Goal: Task Accomplishment & Management: Manage account settings

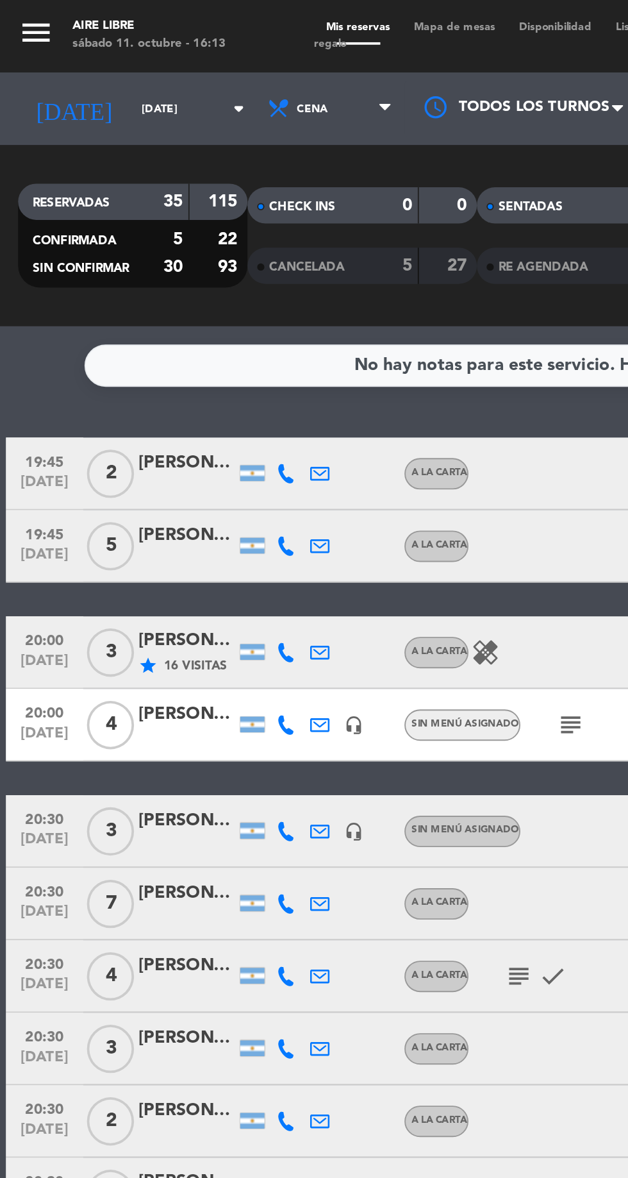
scroll to position [101, 0]
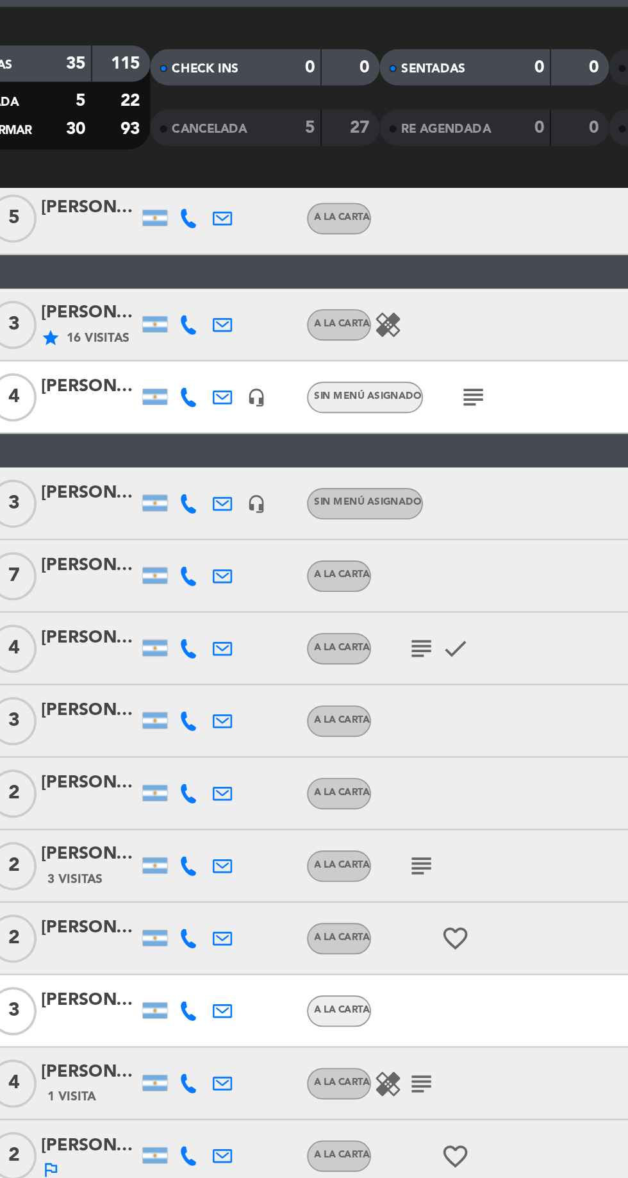
click at [269, 533] on icon "subject" at bounding box center [275, 532] width 15 height 15
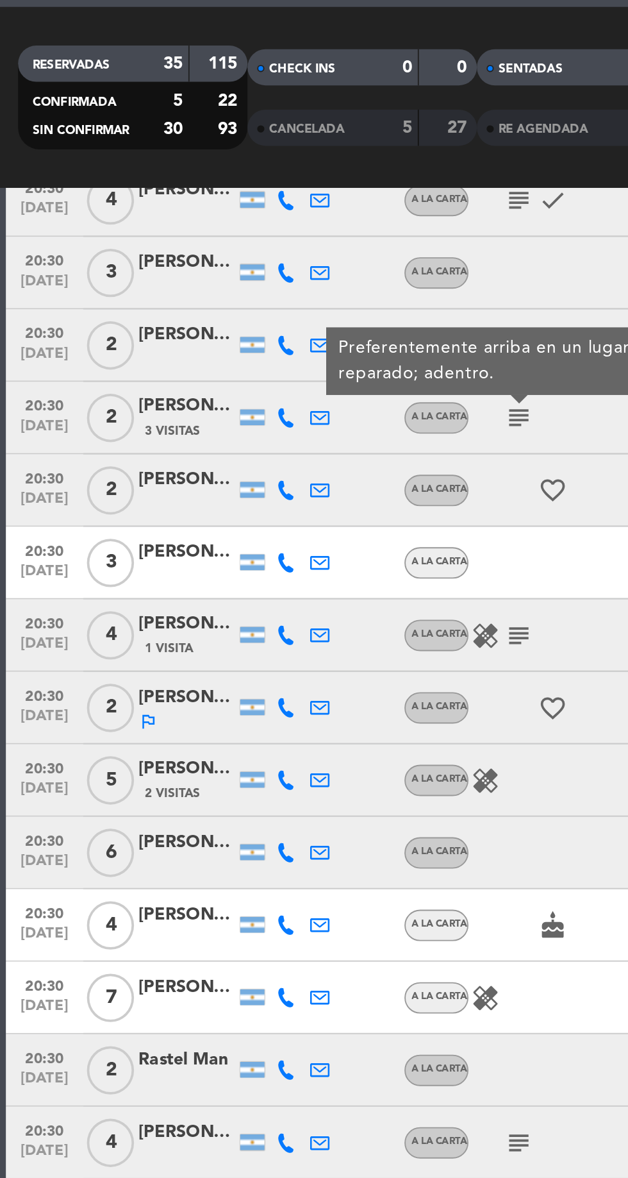
scroll to position [469, 0]
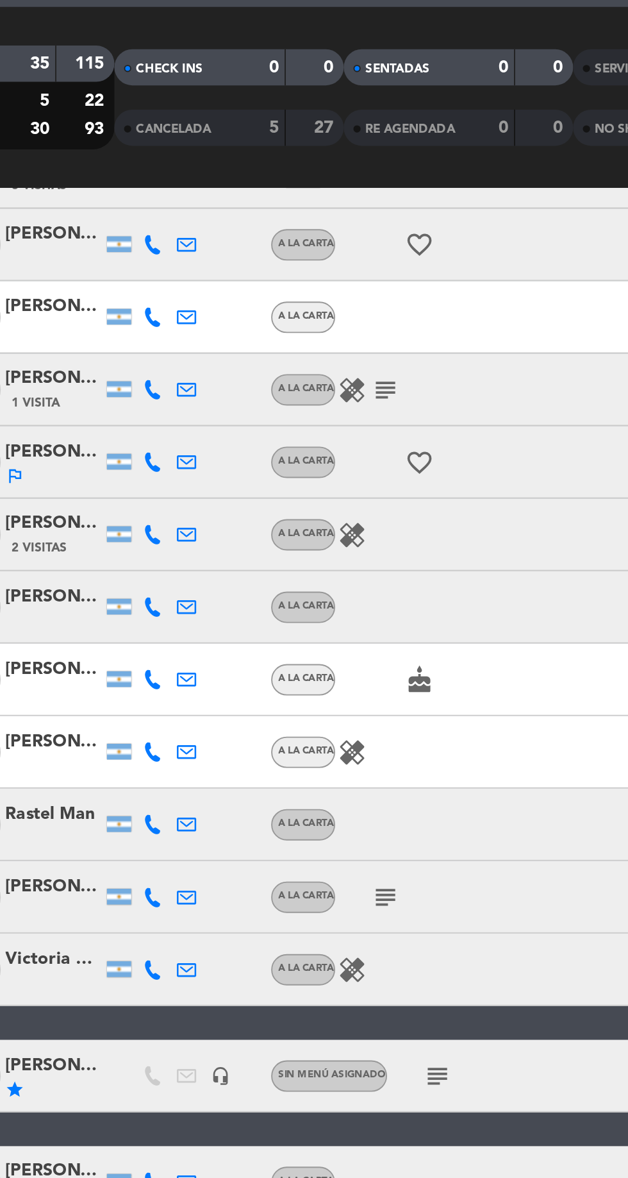
click at [280, 553] on icon "subject" at bounding box center [275, 549] width 15 height 15
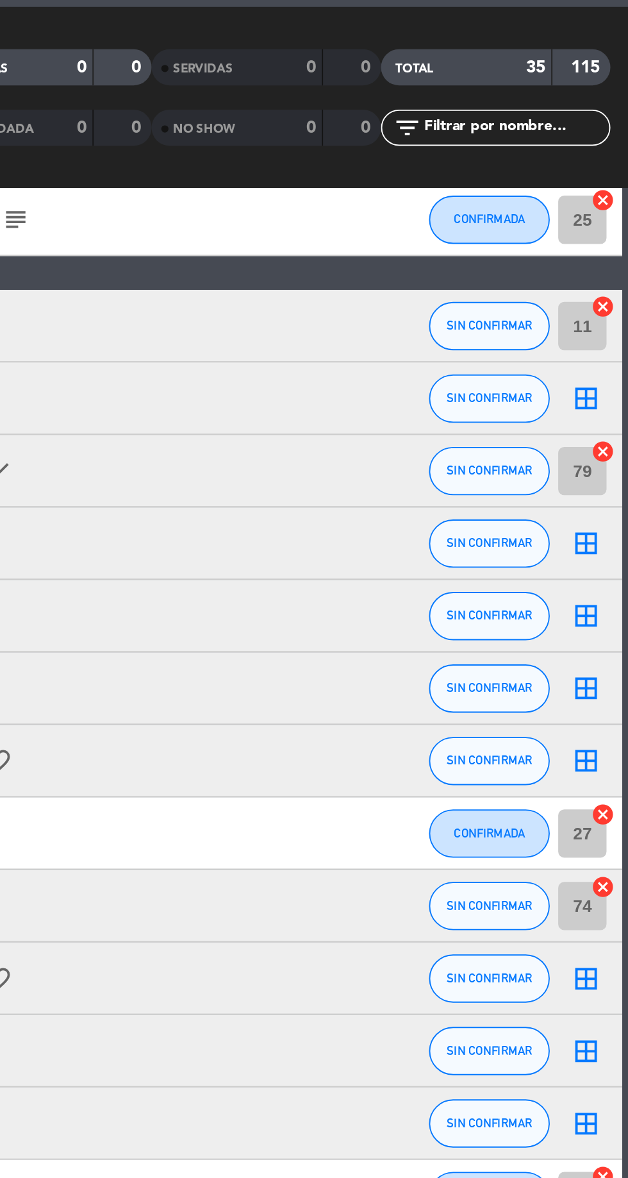
scroll to position [0, 0]
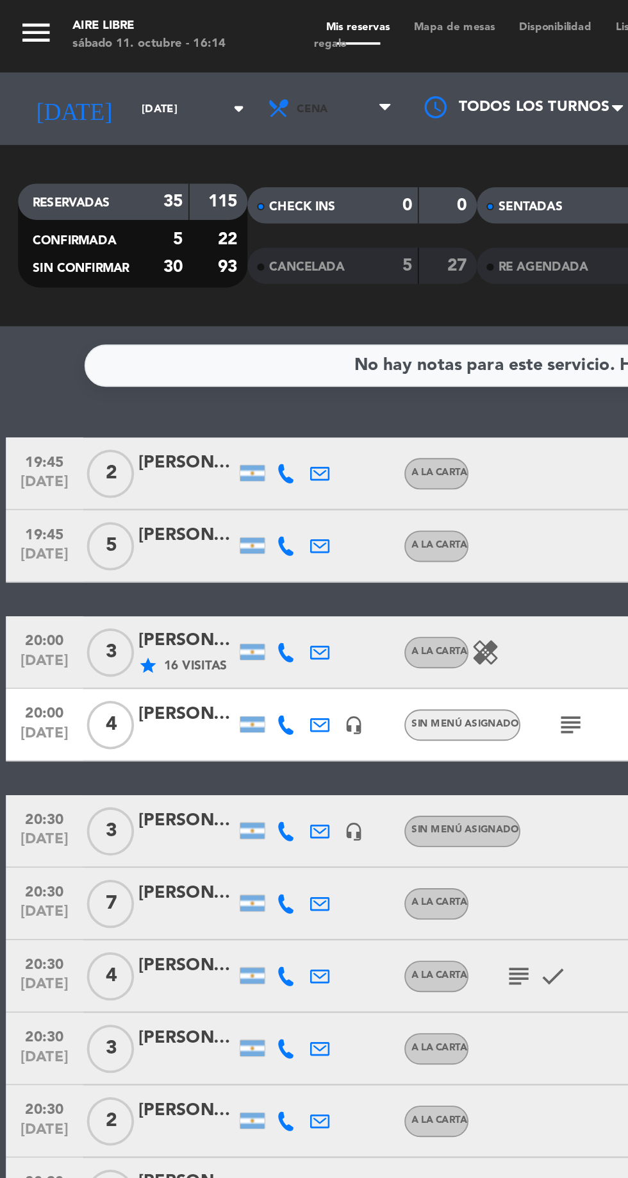
click at [158, 60] on span "Cena" at bounding box center [166, 58] width 17 height 7
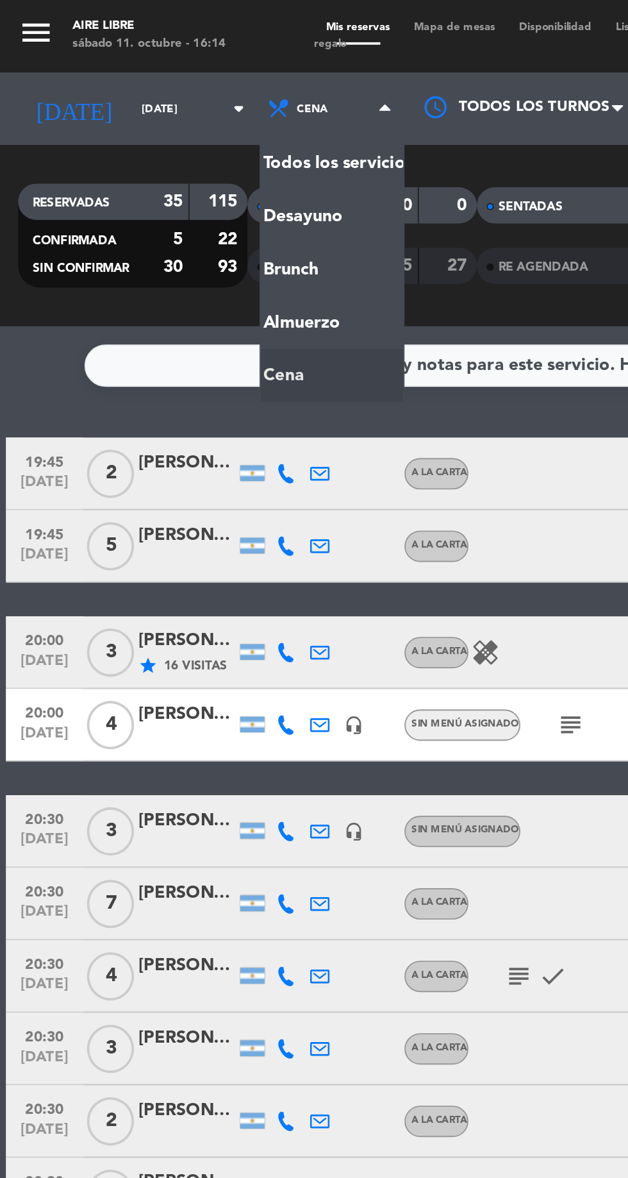
click at [145, 149] on div "menu Aire Libre [DATE] 11. octubre - 16:14 Mis reservas Mapa de mesas Disponibi…" at bounding box center [314, 86] width 628 height 173
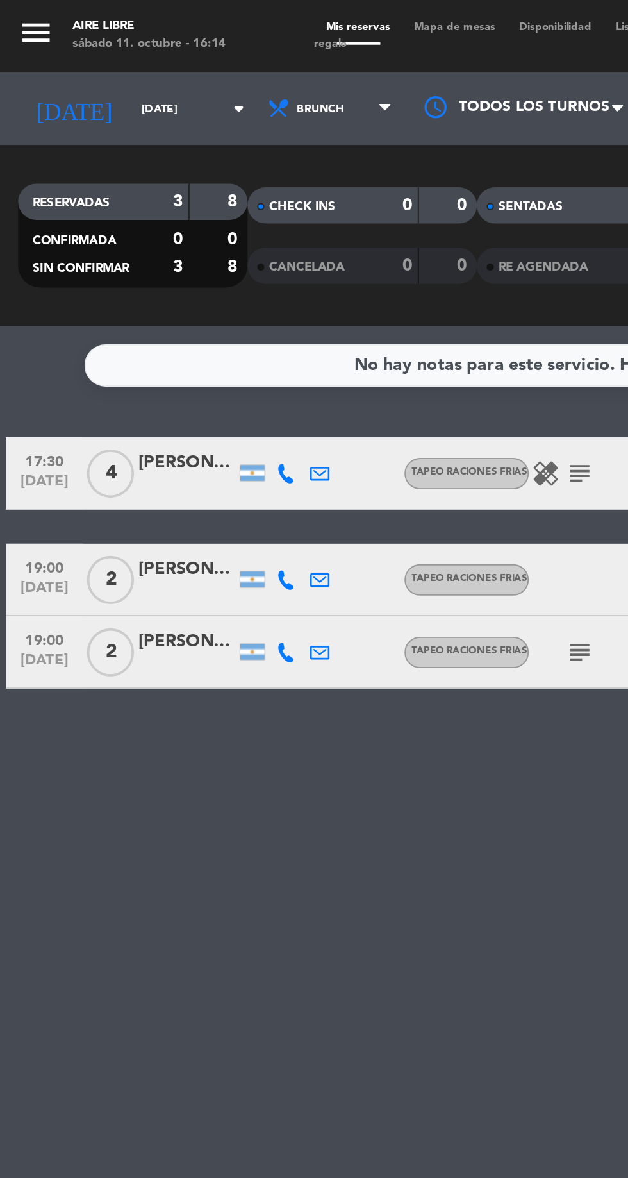
click at [303, 252] on icon "subject" at bounding box center [307, 251] width 15 height 15
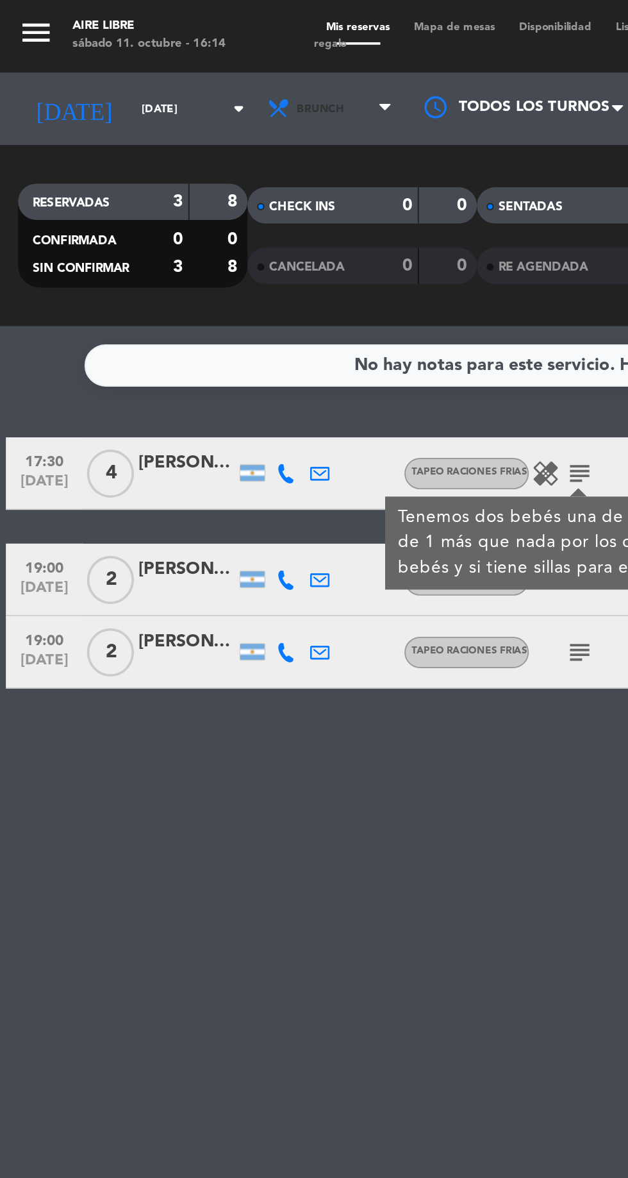
click at [149, 67] on span "Brunch" at bounding box center [176, 58] width 77 height 28
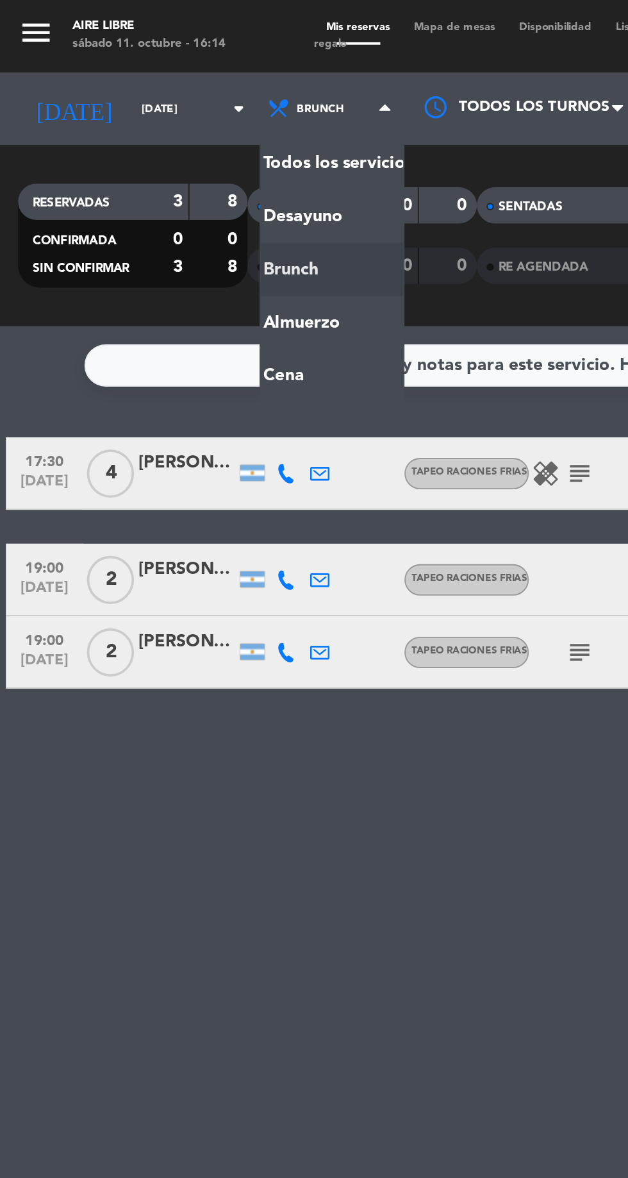
click at [155, 175] on ng-component "menu Aire Libre [DATE] 11. octubre - 16:14 Mis reservas Mapa de mesas Disponibi…" at bounding box center [314, 589] width 628 height 1178
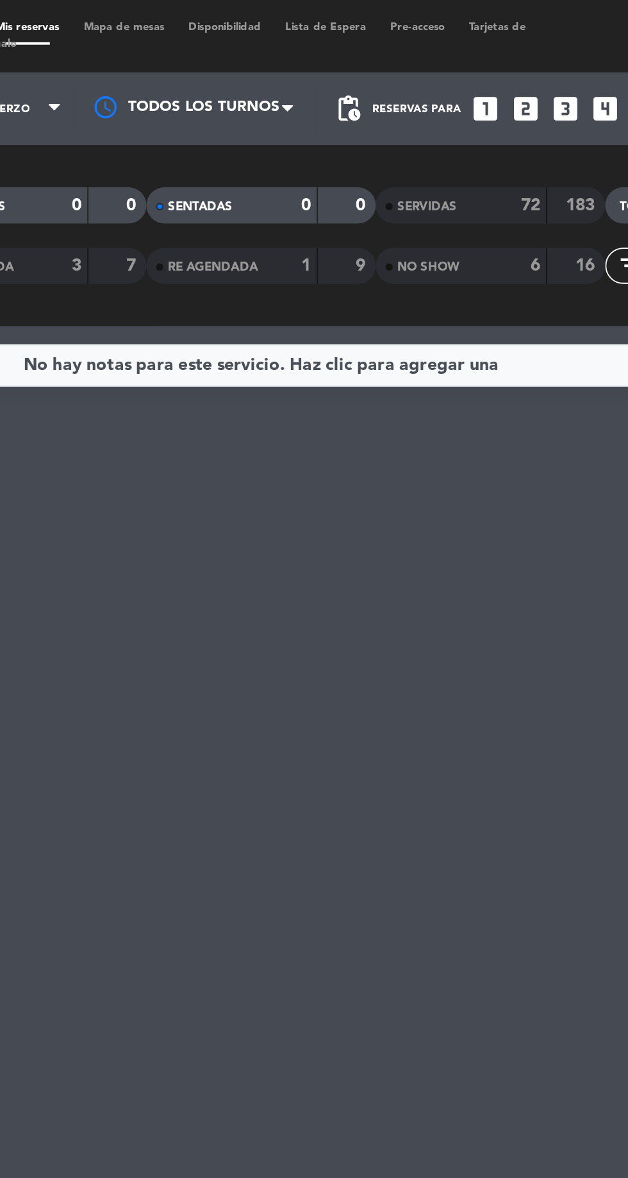
click at [413, 110] on span "SERVIDAS" at bounding box center [402, 109] width 31 height 6
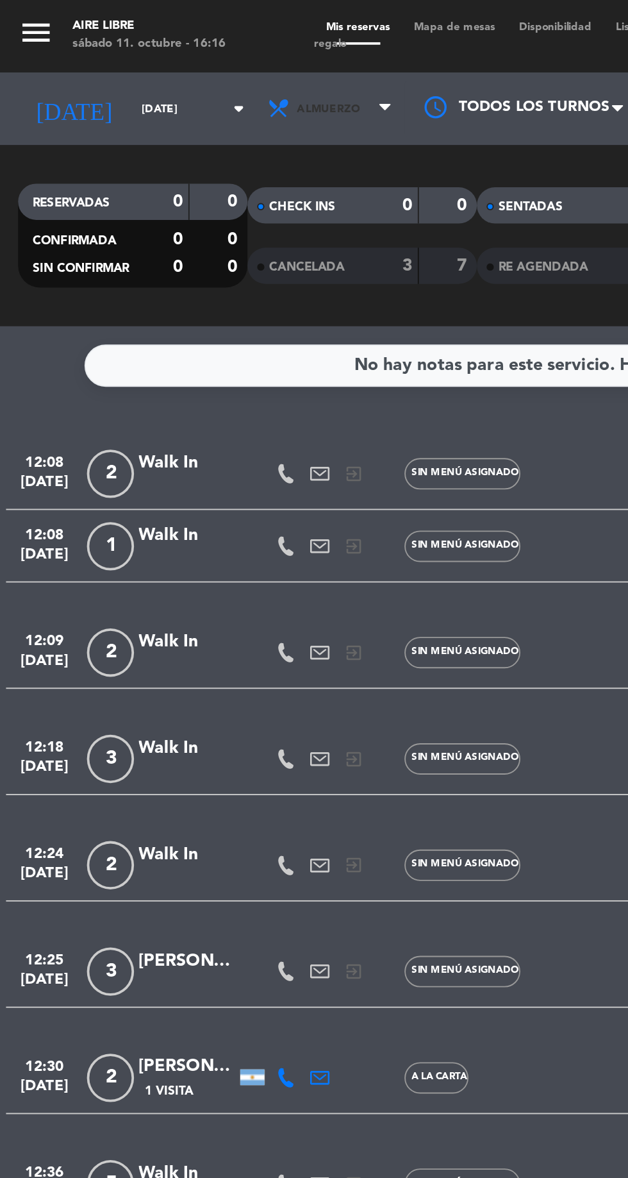
click at [168, 55] on span "Almuerzo" at bounding box center [174, 58] width 33 height 7
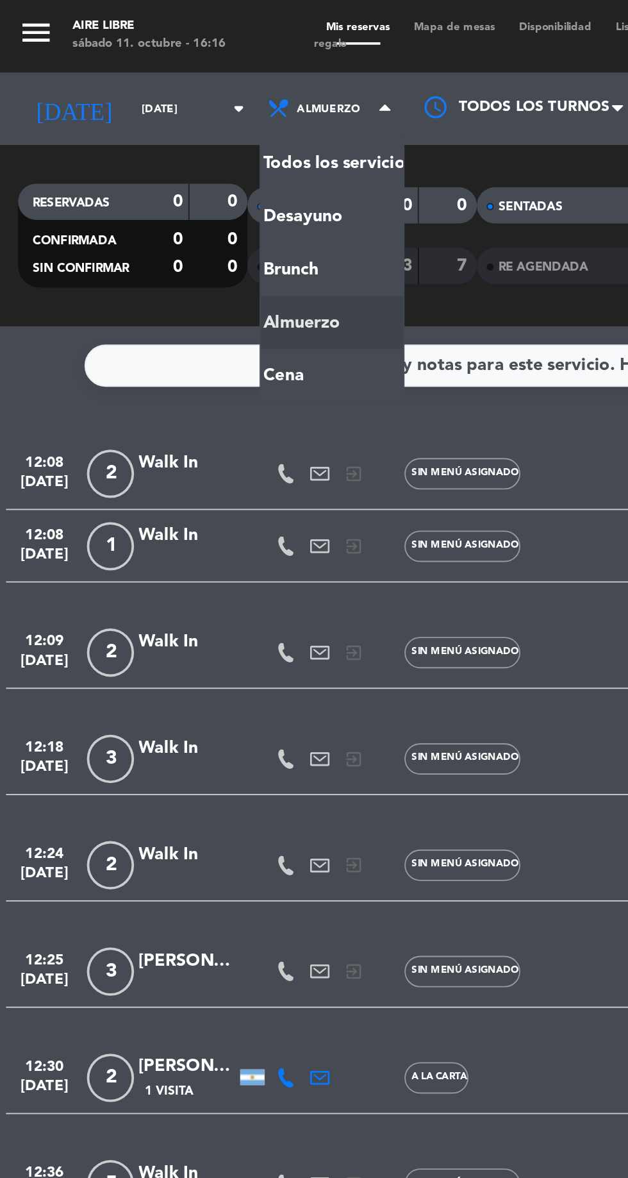
click at [162, 196] on ng-component "menu Aire Libre [DATE] 11. octubre - 16:16 Mis reservas Mapa de mesas Disponibi…" at bounding box center [314, 589] width 628 height 1178
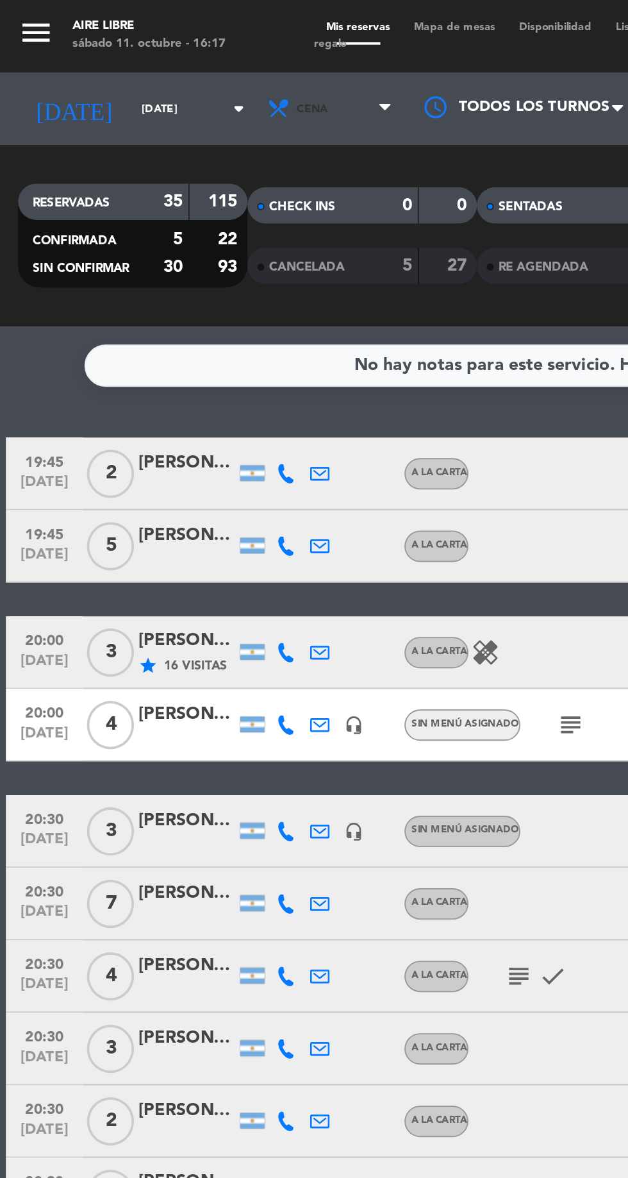
click at [158, 58] on span "Cena" at bounding box center [166, 58] width 17 height 7
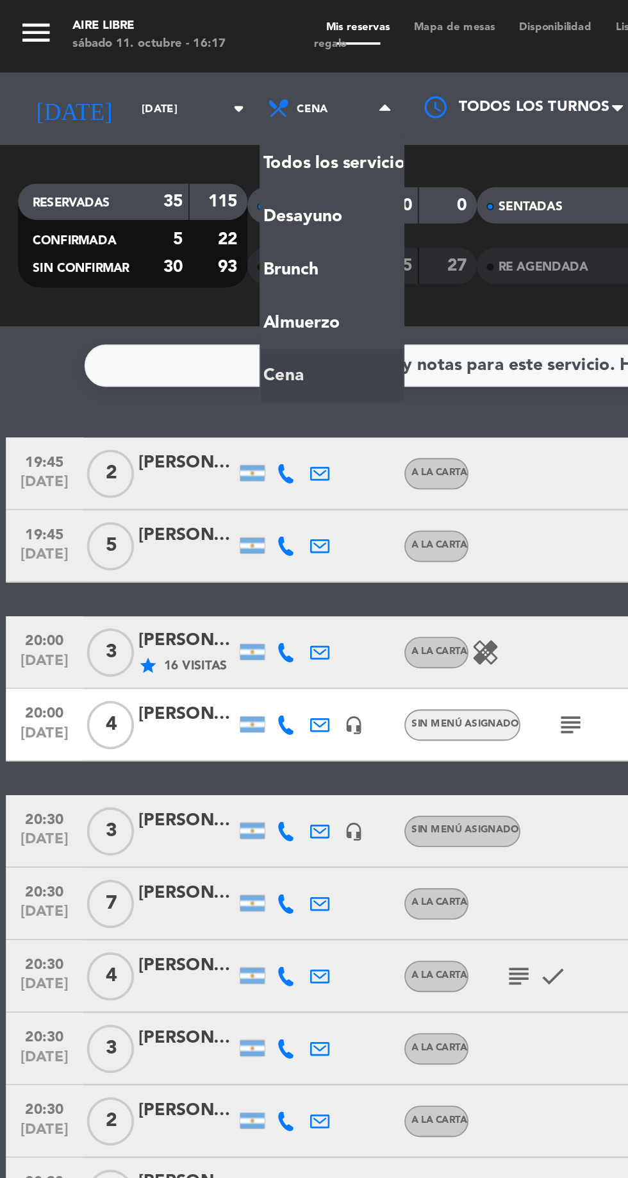
click at [152, 142] on div "menu Aire Libre [DATE] 11. octubre - 16:17 Mis reservas Mapa de mesas Disponibi…" at bounding box center [314, 86] width 628 height 173
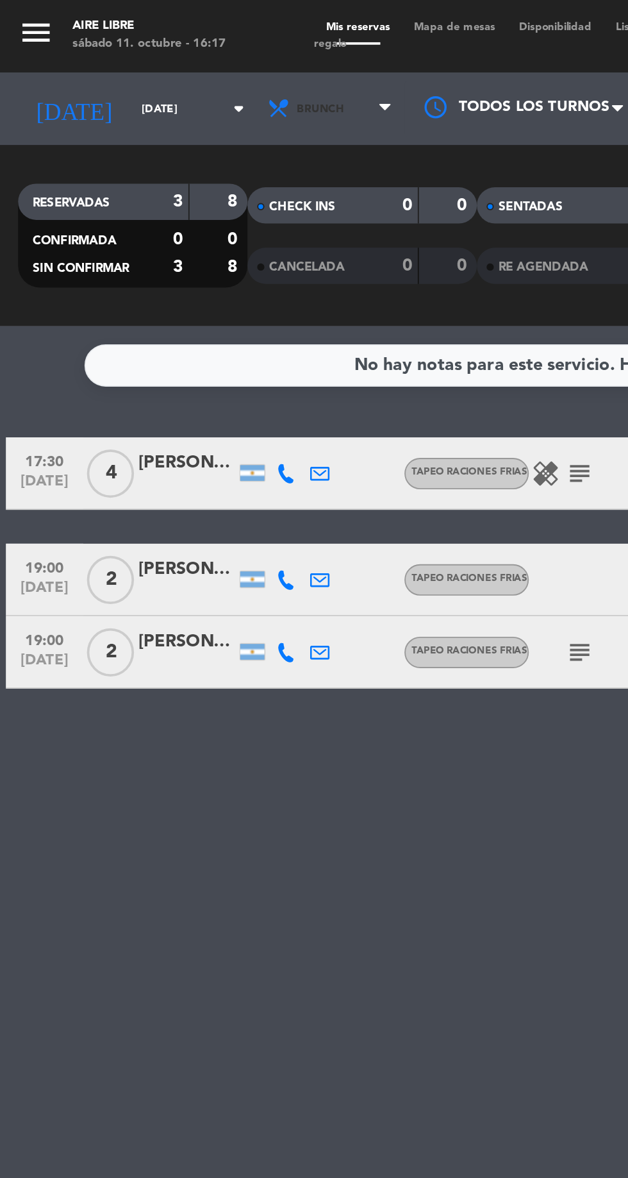
click at [157, 63] on span "Brunch" at bounding box center [176, 58] width 77 height 28
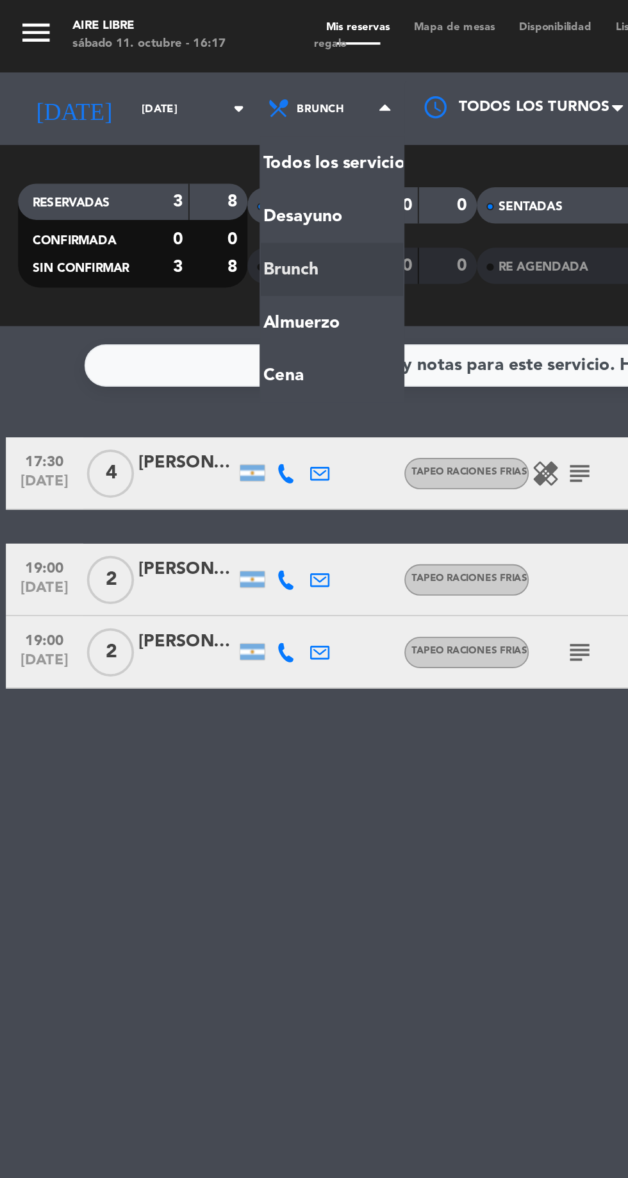
click at [150, 196] on ng-component "menu Aire Libre [DATE] 11. octubre - 16:17 Mis reservas Mapa de mesas Disponibi…" at bounding box center [314, 589] width 628 height 1178
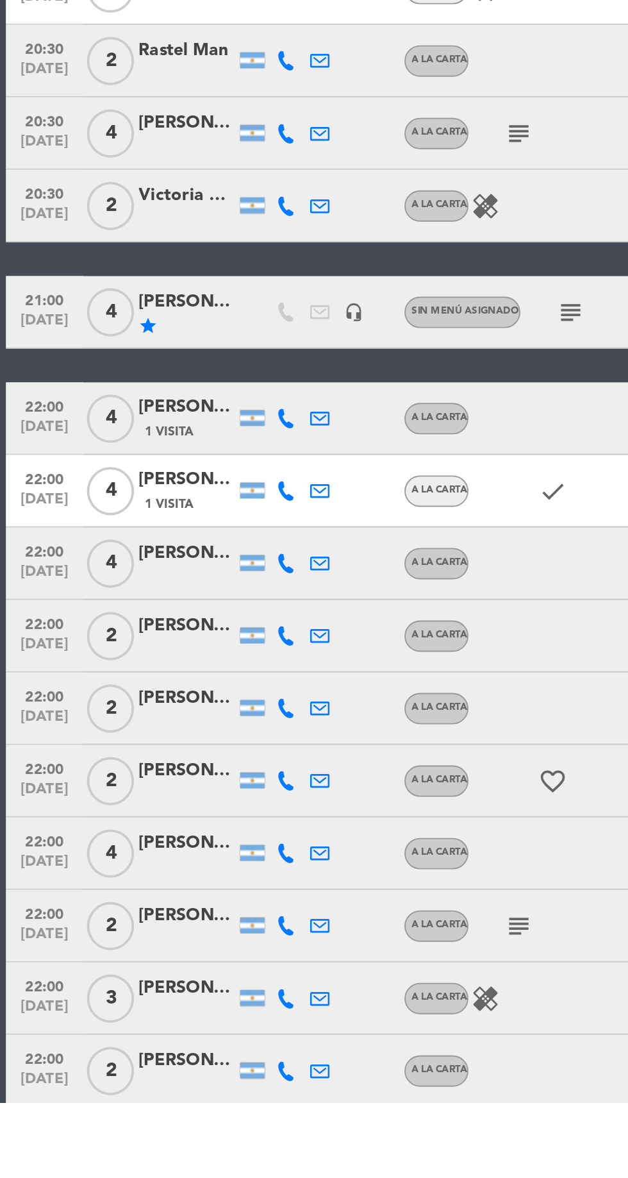
scroll to position [331, 0]
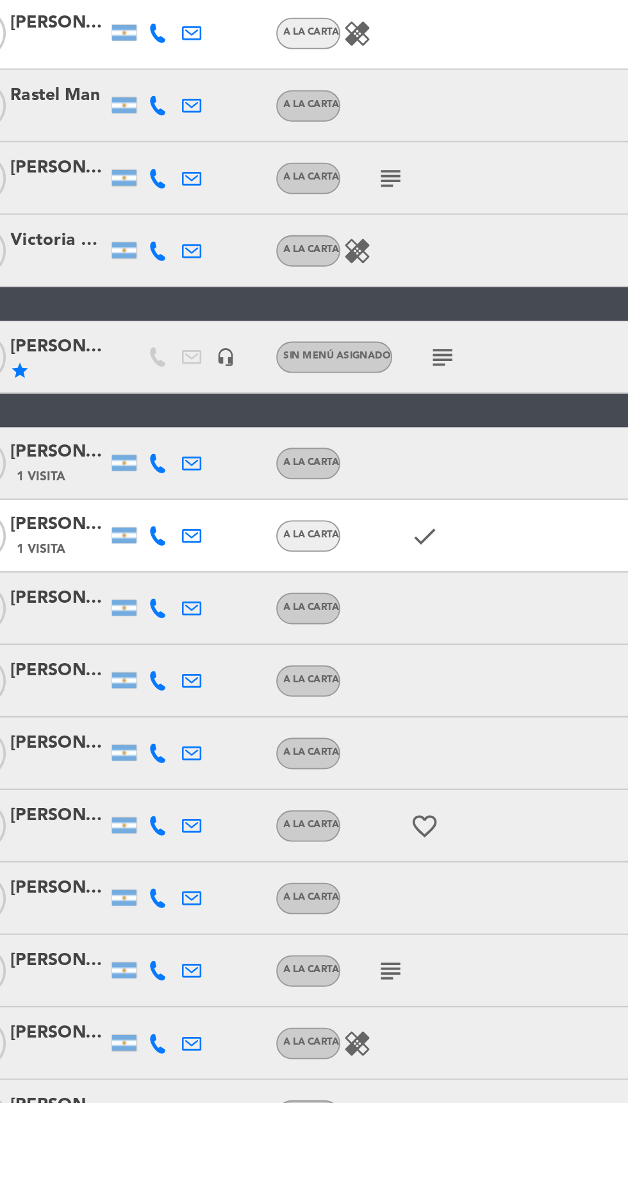
click at [306, 785] on icon "subject" at bounding box center [303, 782] width 15 height 15
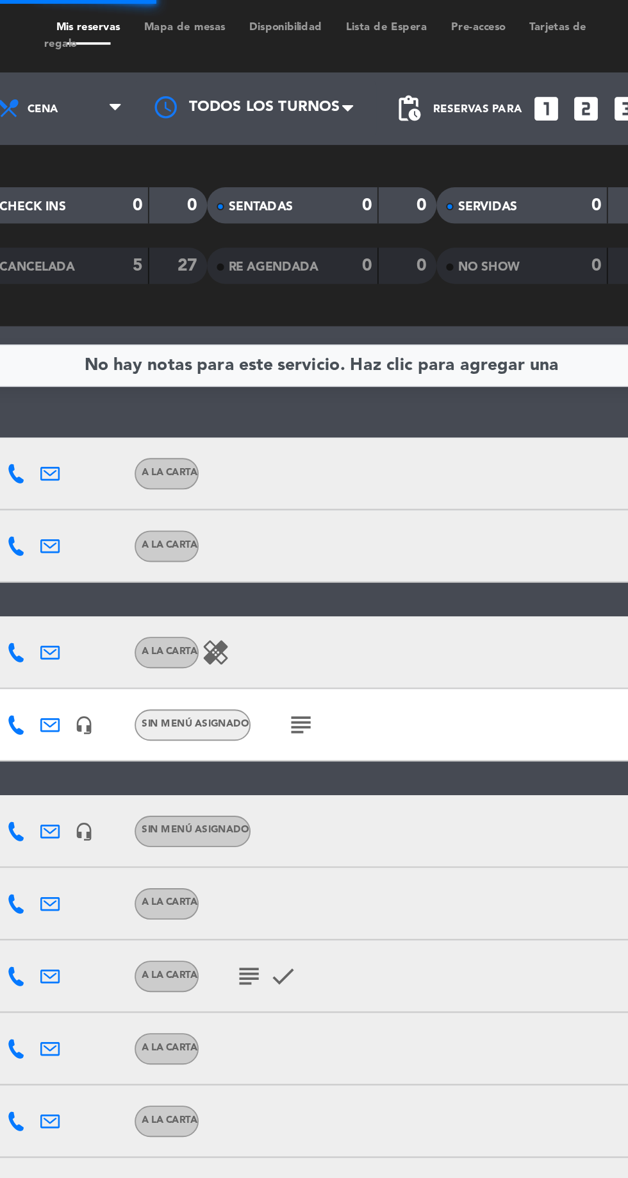
scroll to position [0, 0]
